Goal: Task Accomplishment & Management: Manage account settings

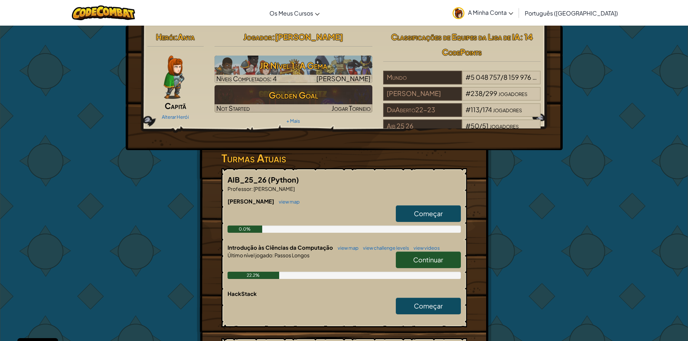
click at [516, 21] on link "A Minha Conta" at bounding box center [483, 12] width 68 height 23
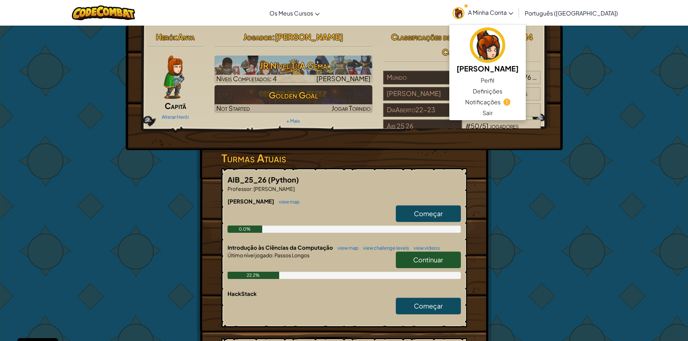
click at [180, 30] on h2 "Herói : Anya" at bounding box center [175, 36] width 57 height 15
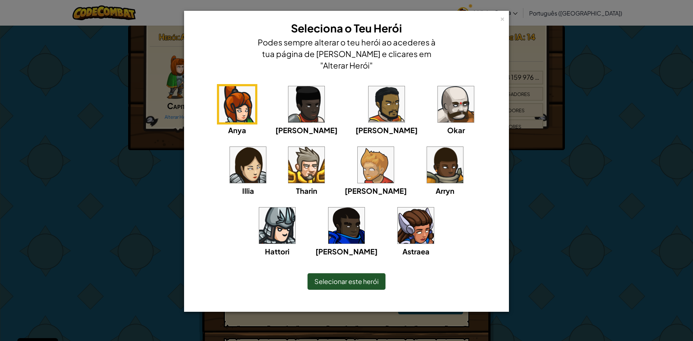
click at [500, 209] on div "Anya [PERSON_NAME] [PERSON_NAME] [PERSON_NAME] [PERSON_NAME]" at bounding box center [346, 166] width 317 height 178
click at [545, 171] on div "× Seleciona o Teu Herói Podes sempre alterar o teu herói ao acederes à tua pági…" at bounding box center [346, 170] width 693 height 341
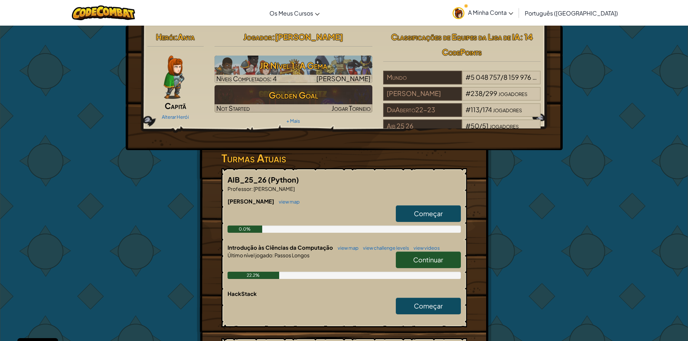
click at [513, 14] on span "A Minha Conta" at bounding box center [490, 13] width 45 height 8
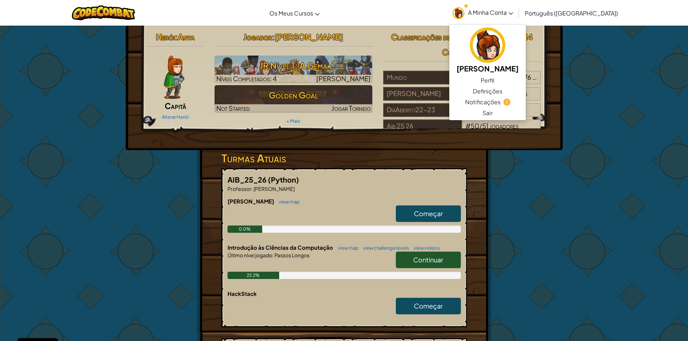
click at [492, 219] on div "Herói : Anya Capitã Alterar Herói Jogador : Inês Barbosa JR Nível 1: A Gema Nív…" at bounding box center [344, 275] width 422 height 499
